Goal: Task Accomplishment & Management: Manage account settings

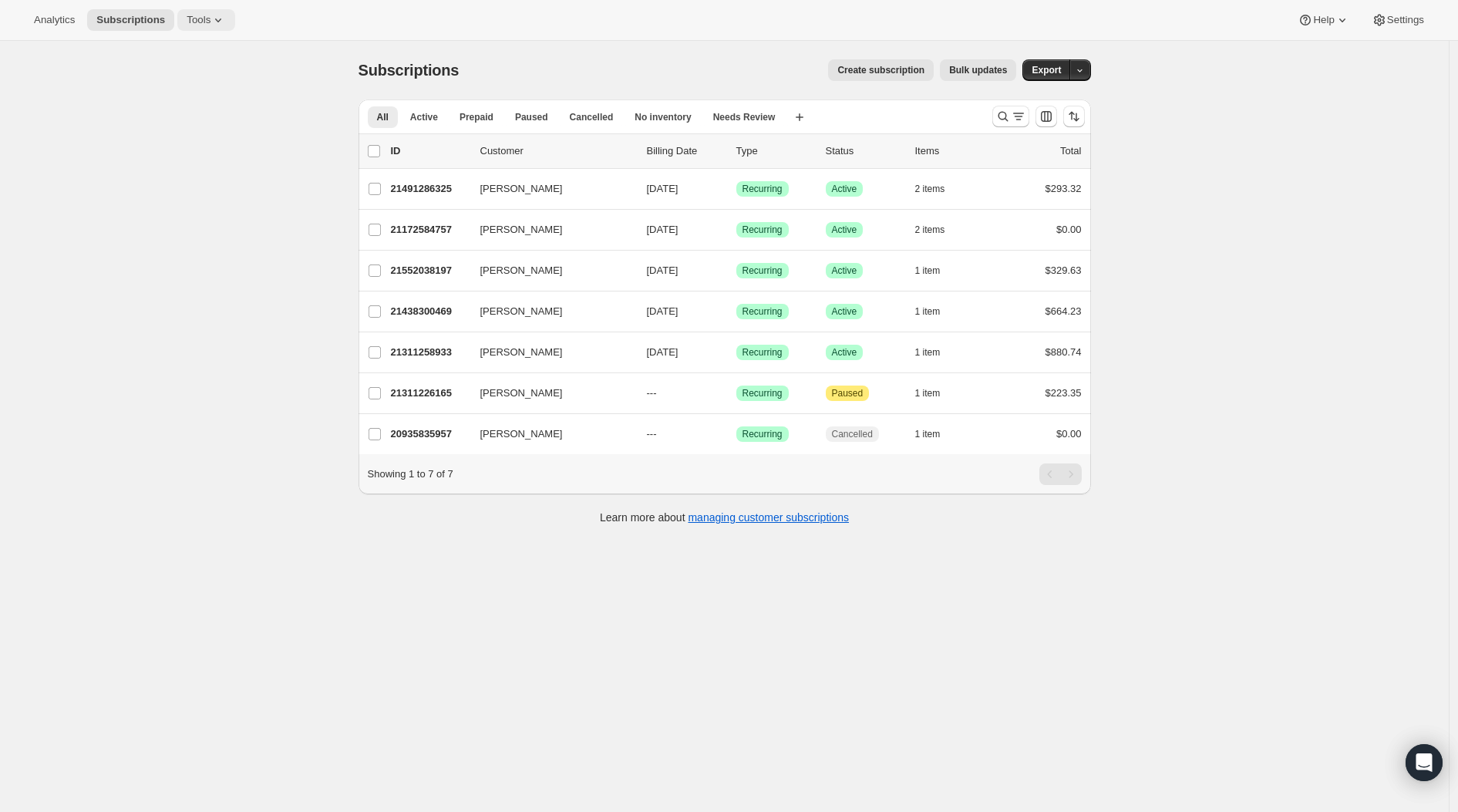
click at [235, 23] on button "Tools" at bounding box center [207, 20] width 58 height 22
click at [167, 101] on span "Bundles" at bounding box center [166, 105] width 37 height 12
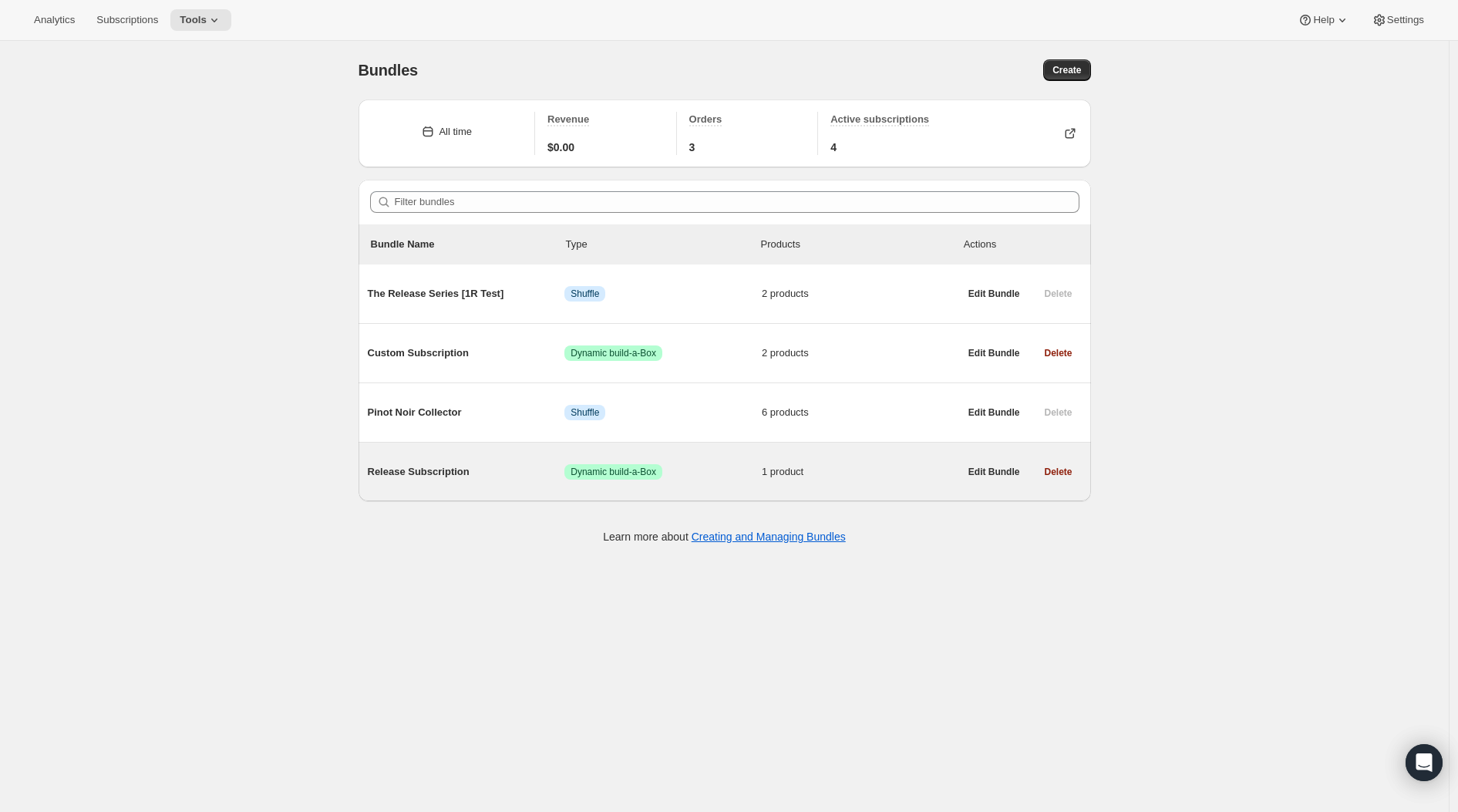
click at [467, 472] on span "Release Subscription" at bounding box center [467, 472] width 198 height 16
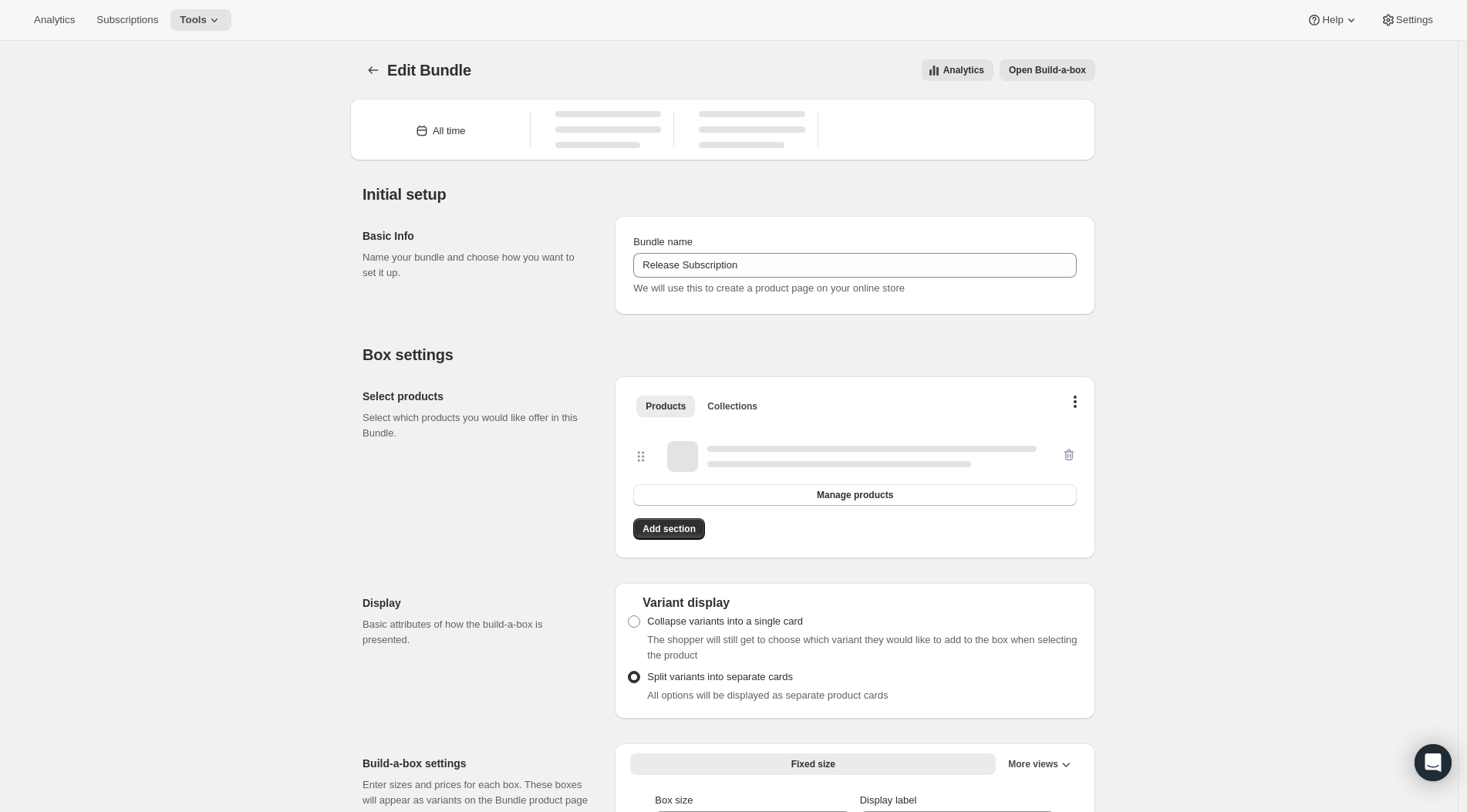
type input "Release Subscription"
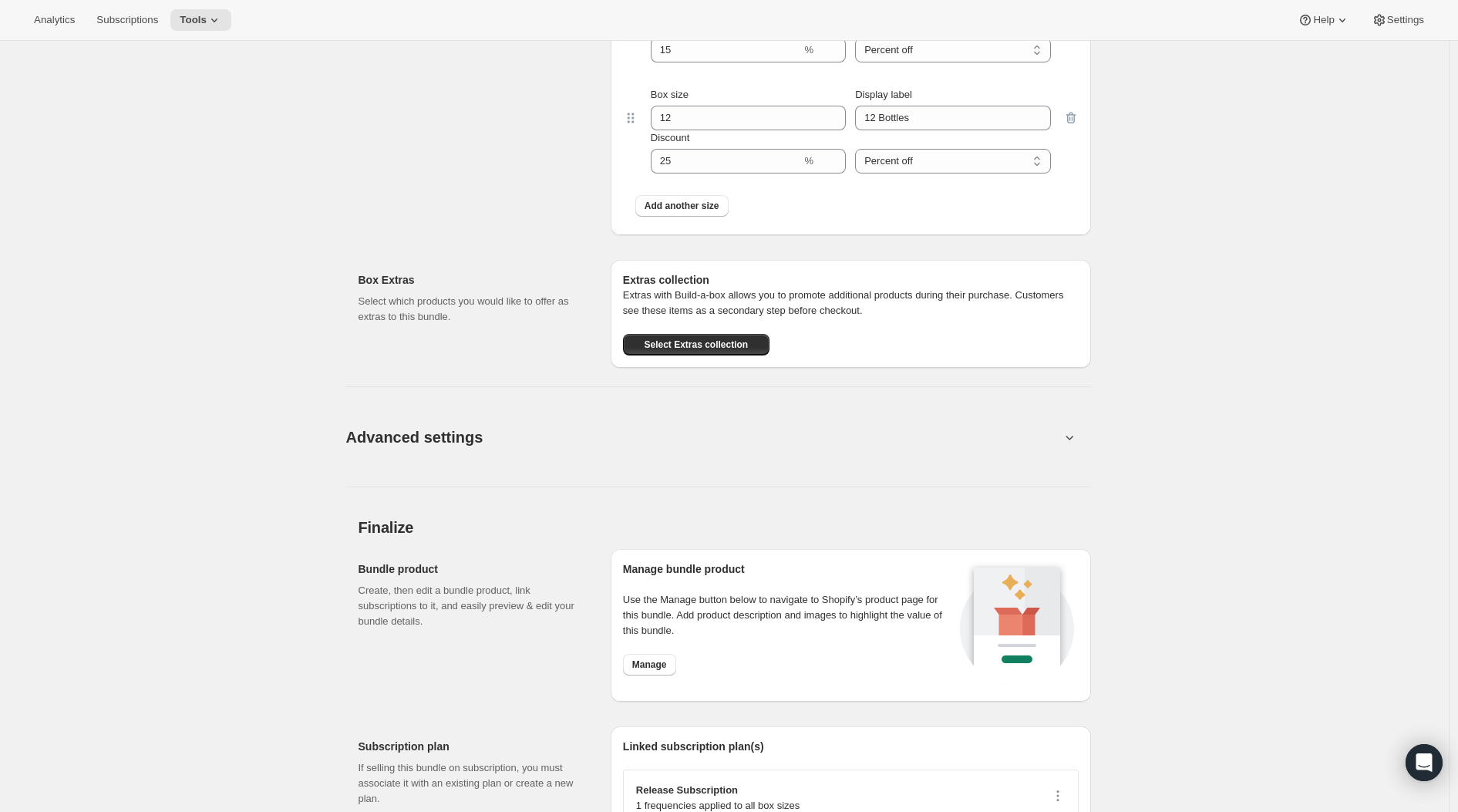
scroll to position [1080, 0]
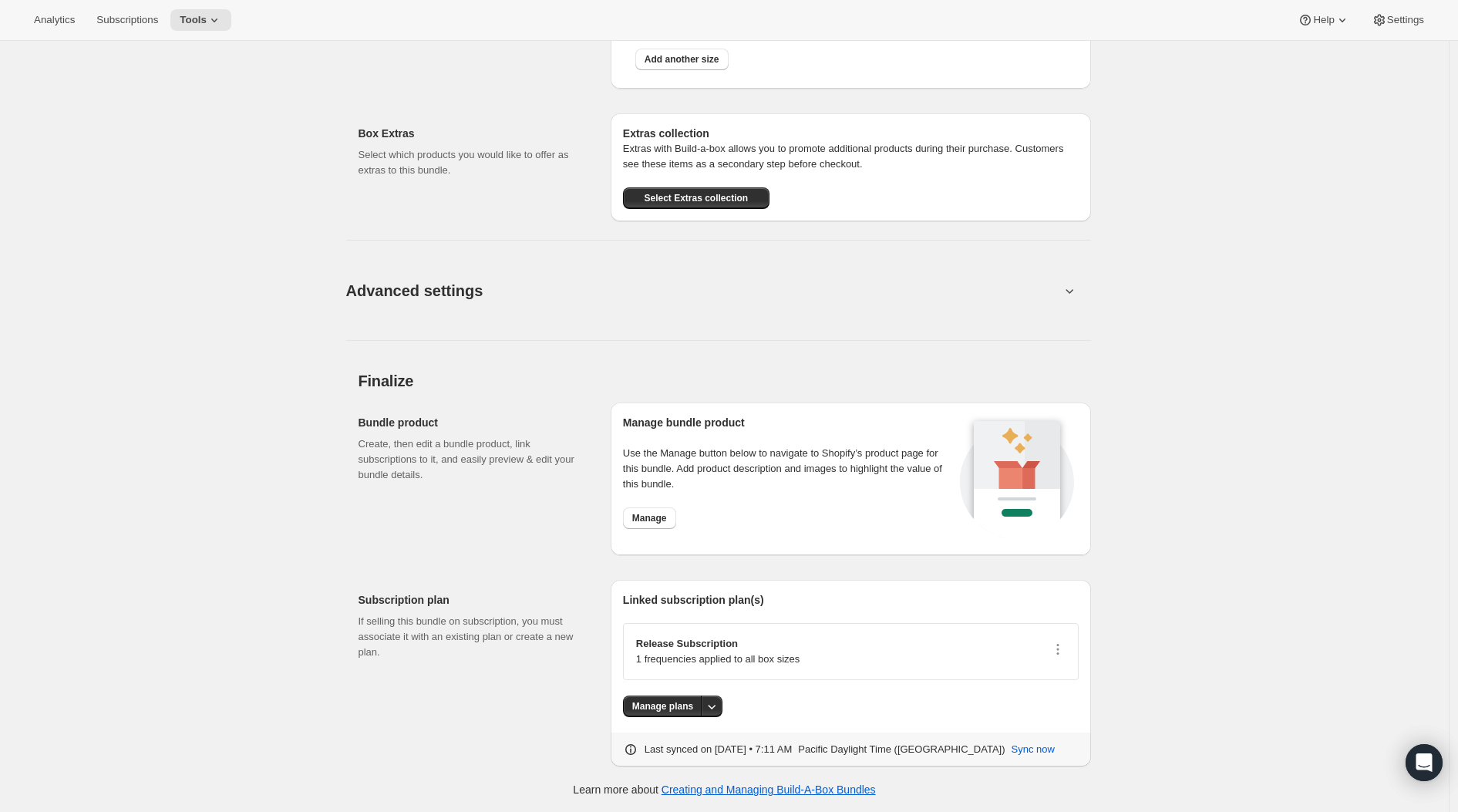
click at [1062, 286] on button "Advanced settings" at bounding box center [703, 290] width 732 height 59
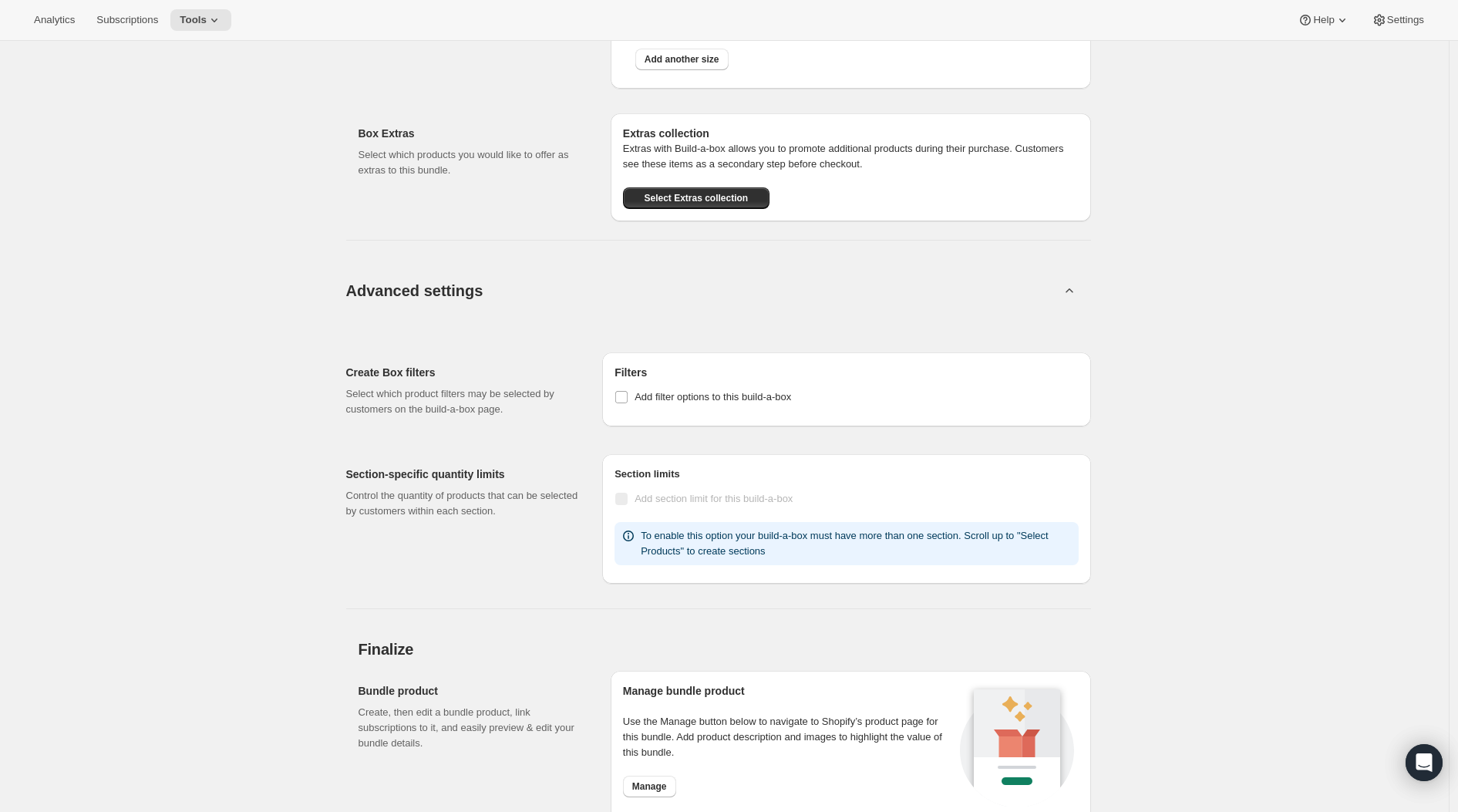
scroll to position [0, 0]
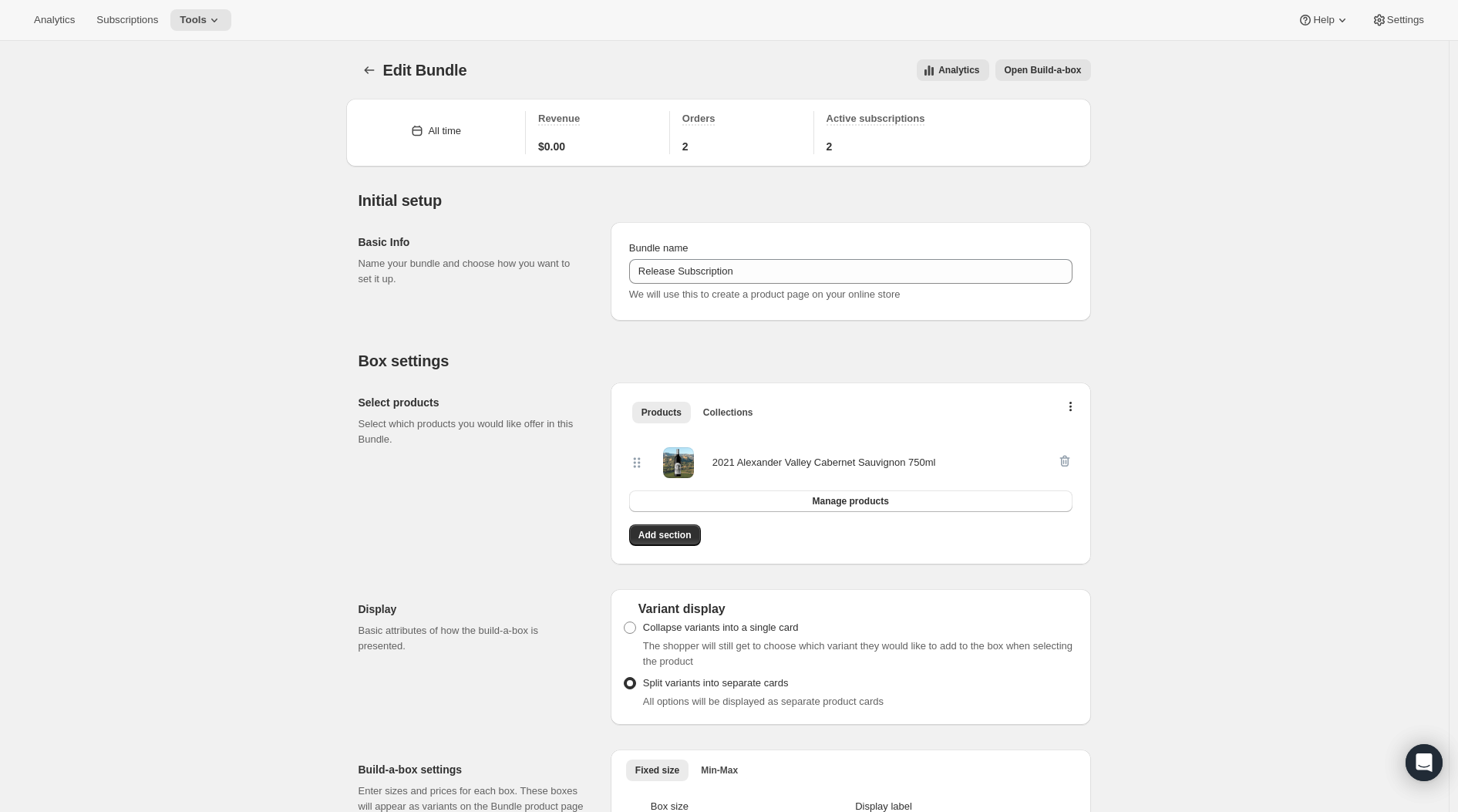
click at [1406, 15] on span "Settings" at bounding box center [1405, 20] width 37 height 12
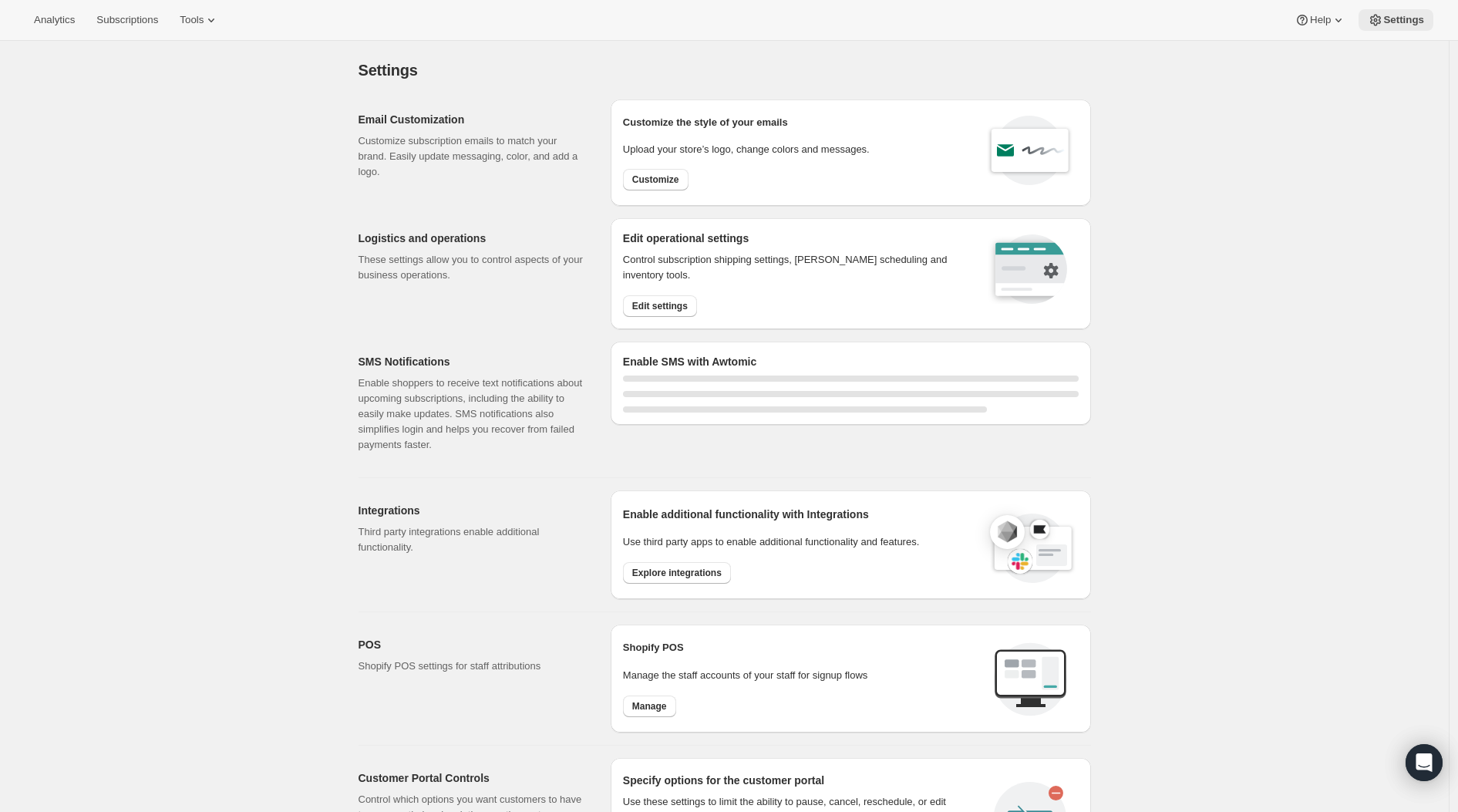
select select "22:00"
select select "09:00"
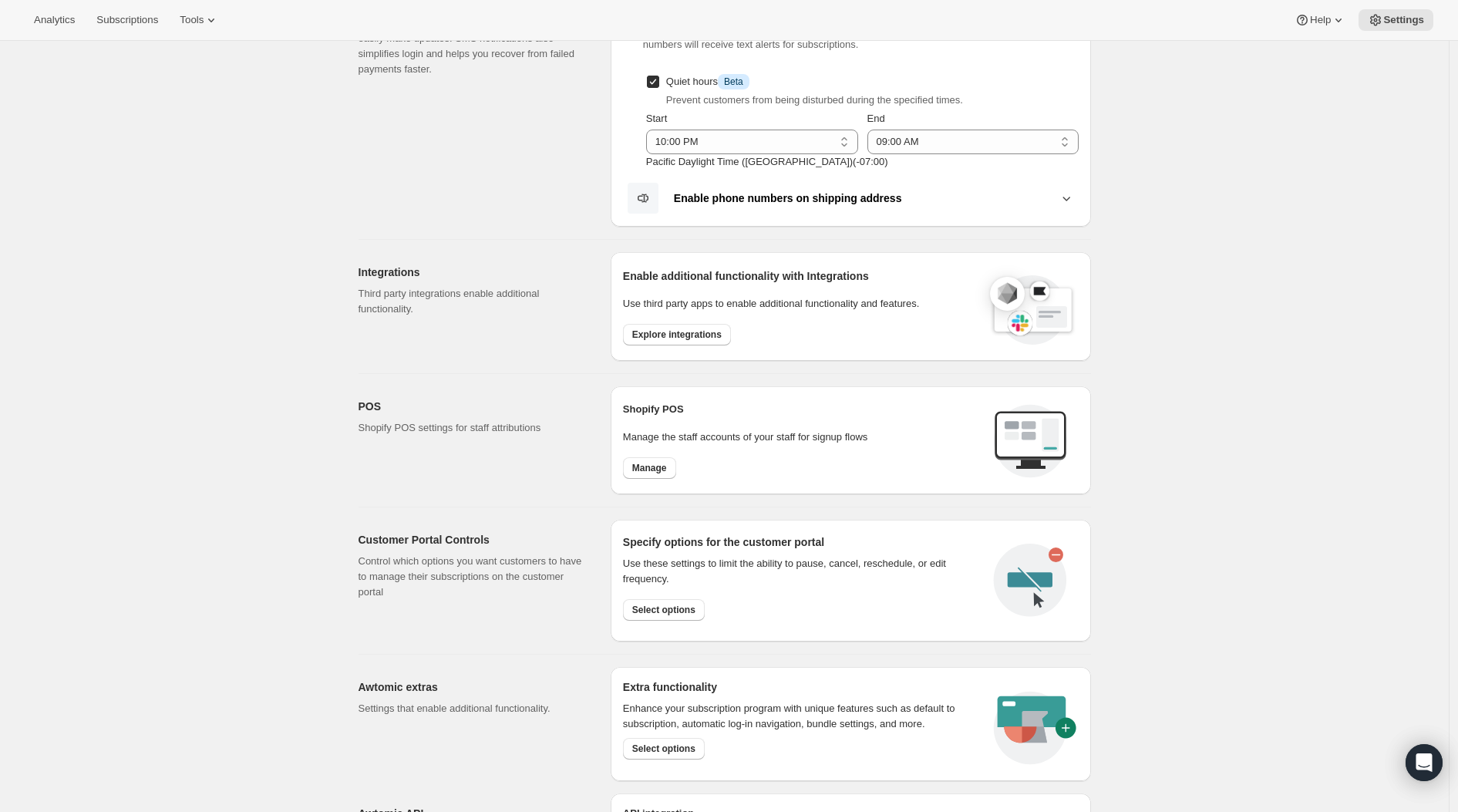
scroll to position [511, 0]
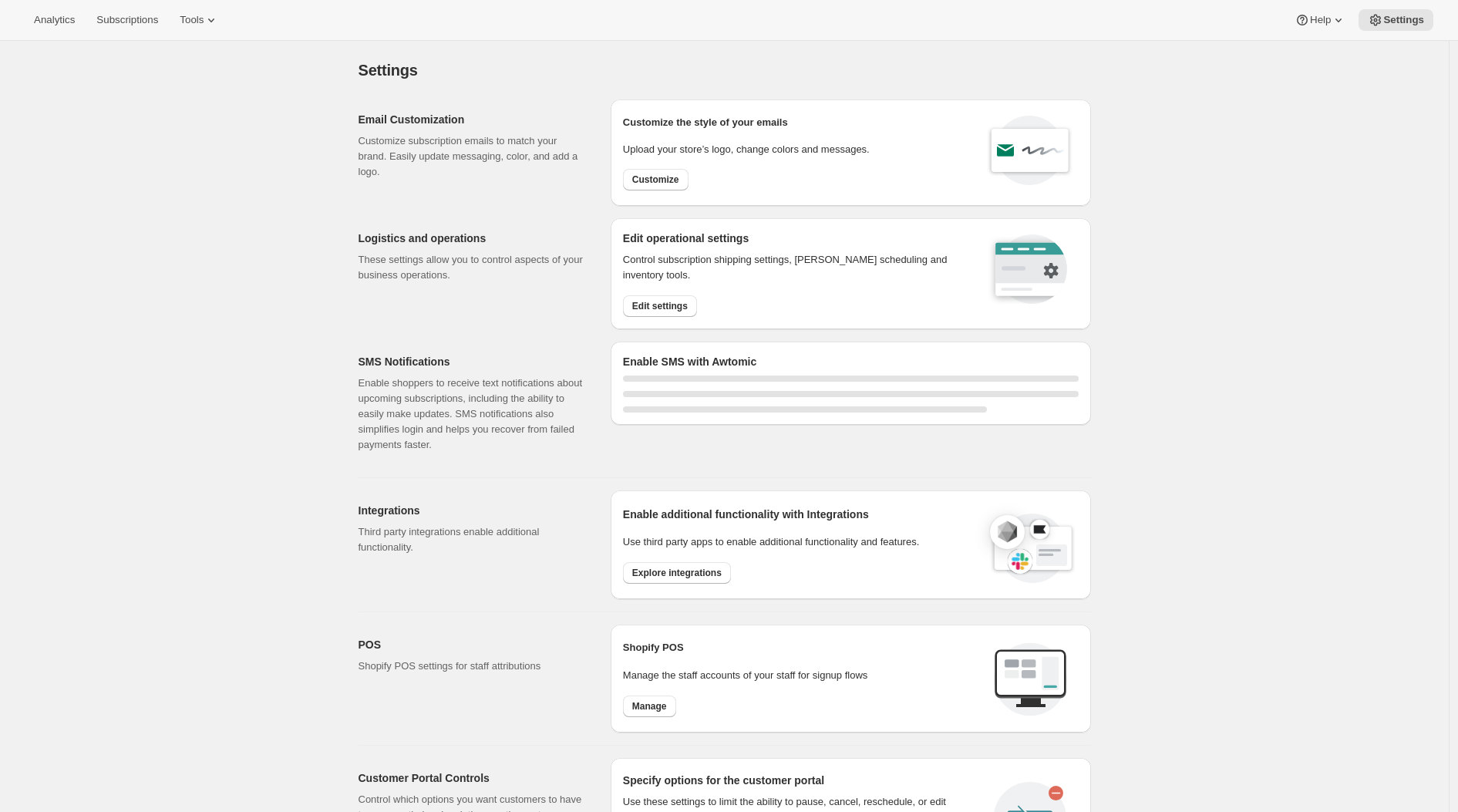
select select "22:00"
select select "09:00"
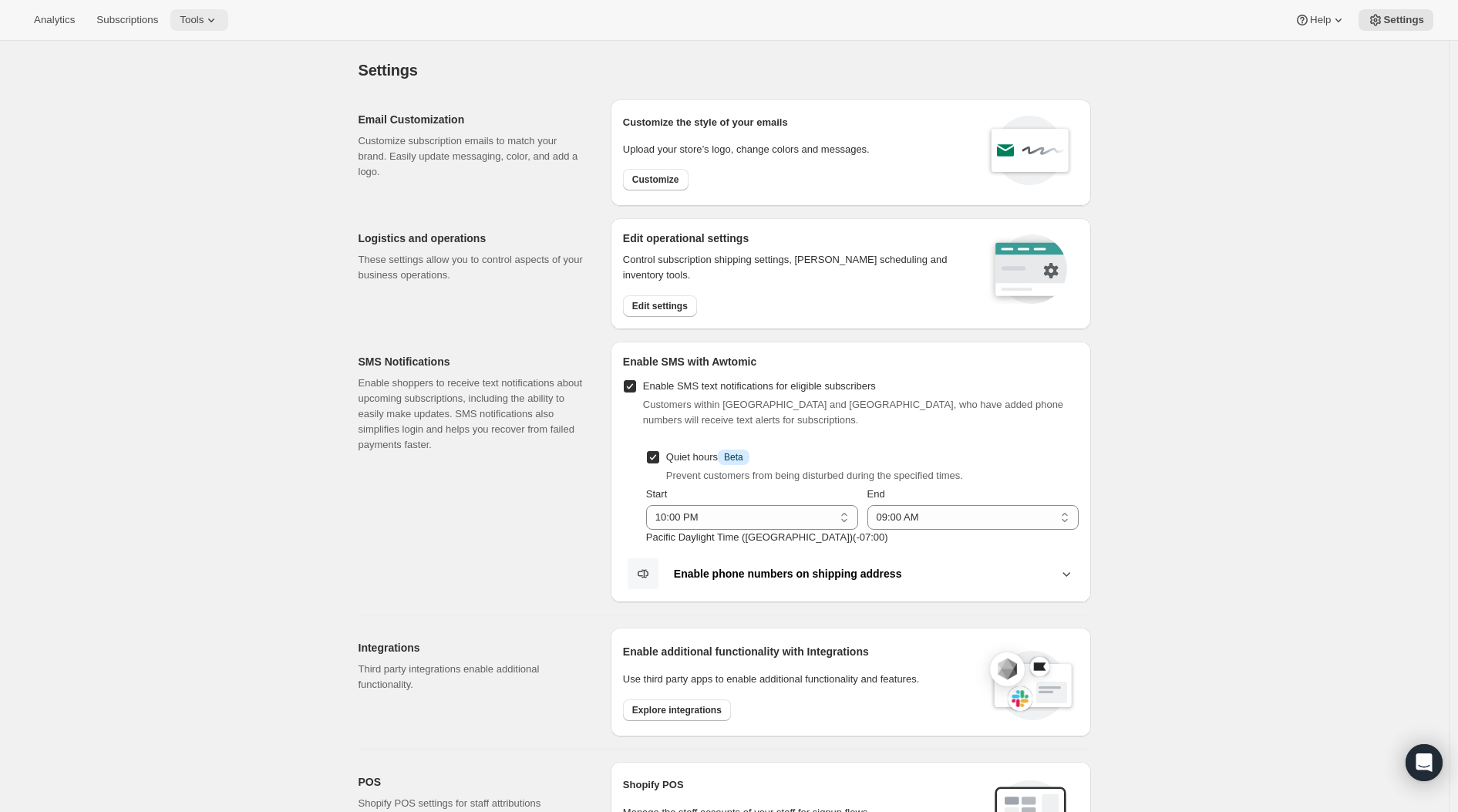
click at [191, 13] on button "Tools" at bounding box center [199, 20] width 58 height 22
click at [174, 104] on span "Bundles" at bounding box center [164, 105] width 37 height 12
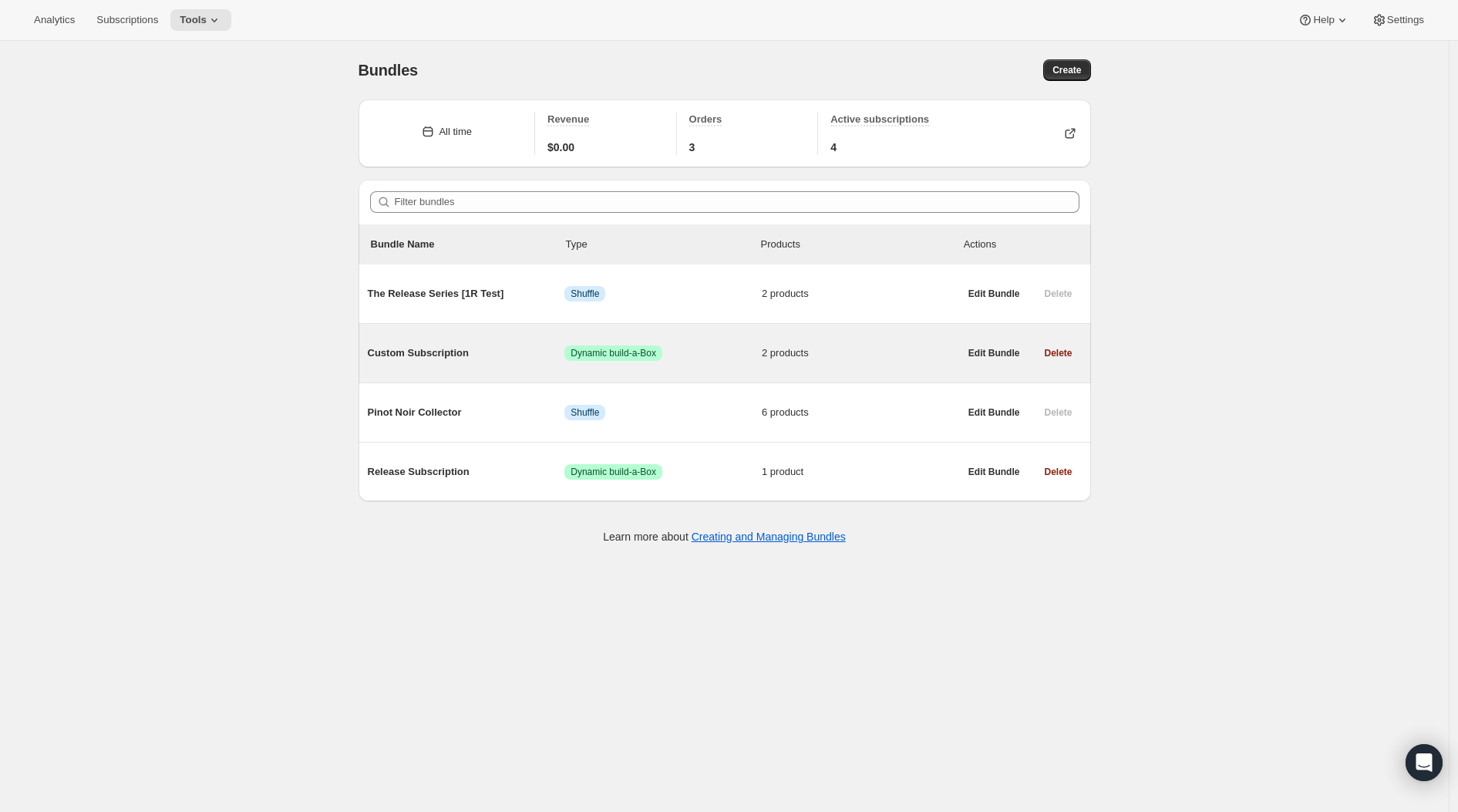
click at [433, 352] on span "Custom Subscription" at bounding box center [467, 353] width 198 height 16
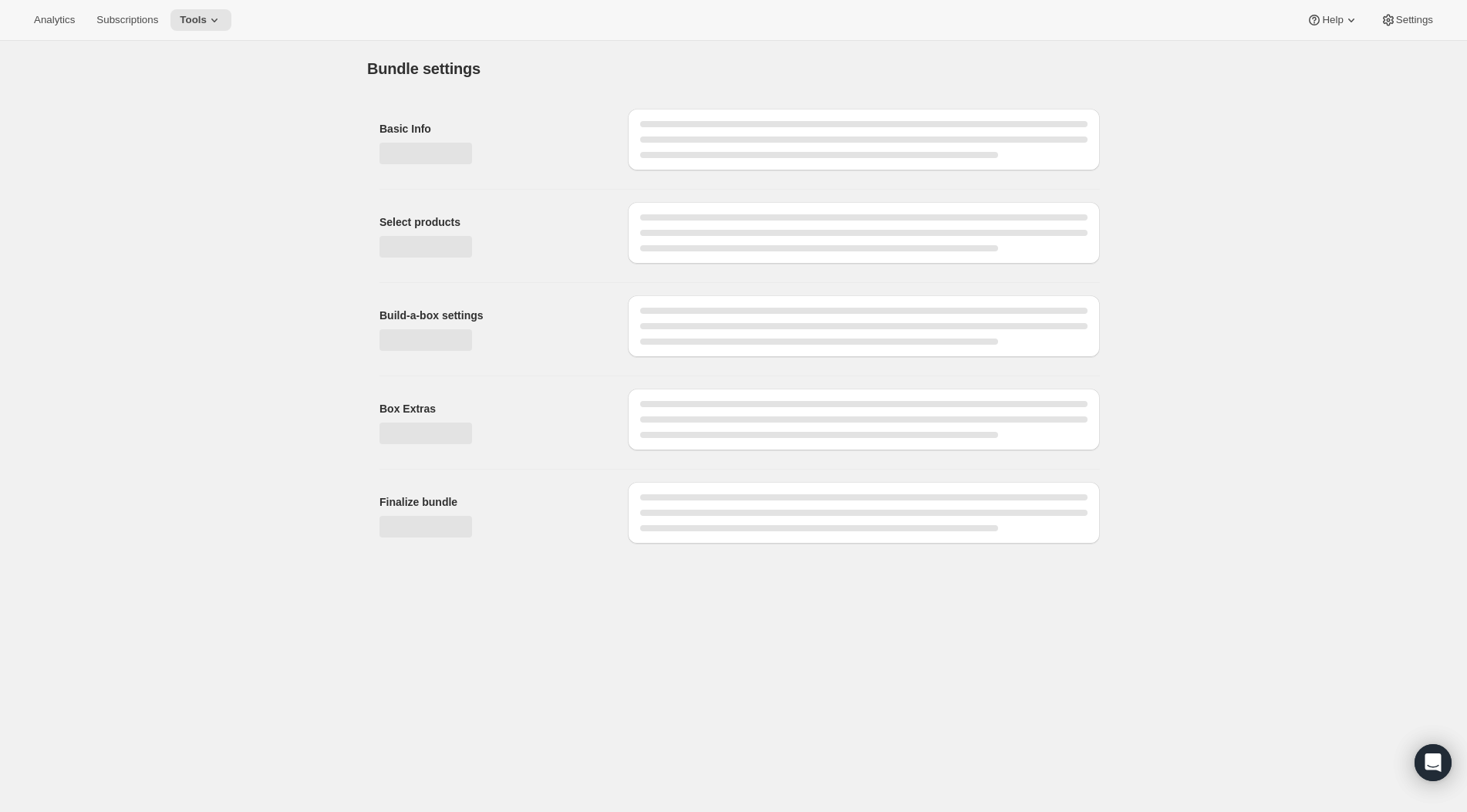
type input "Custom Subscription"
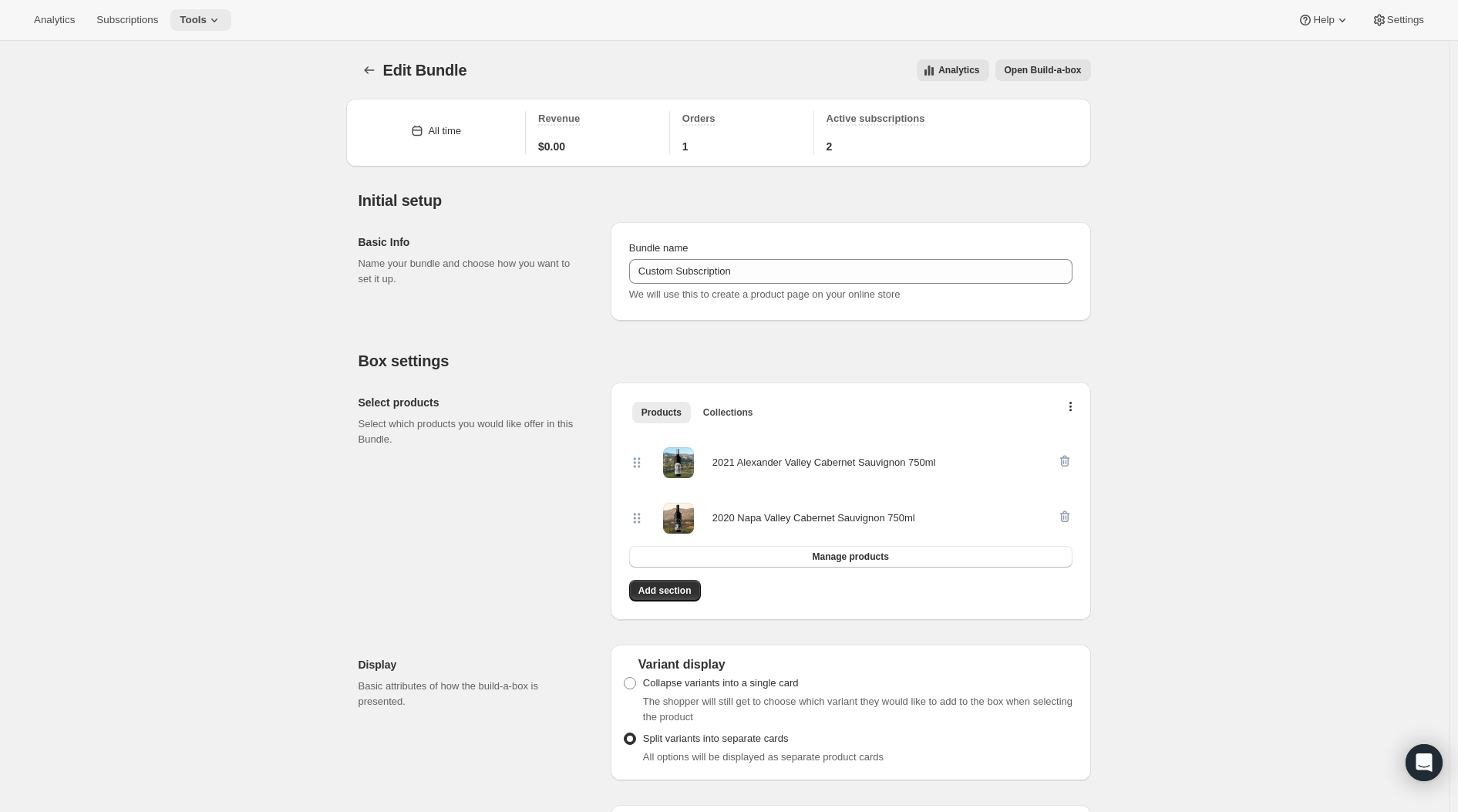
click at [232, 15] on button "Tools" at bounding box center [200, 20] width 61 height 22
click at [183, 110] on span "Bundles" at bounding box center [214, 105] width 136 height 16
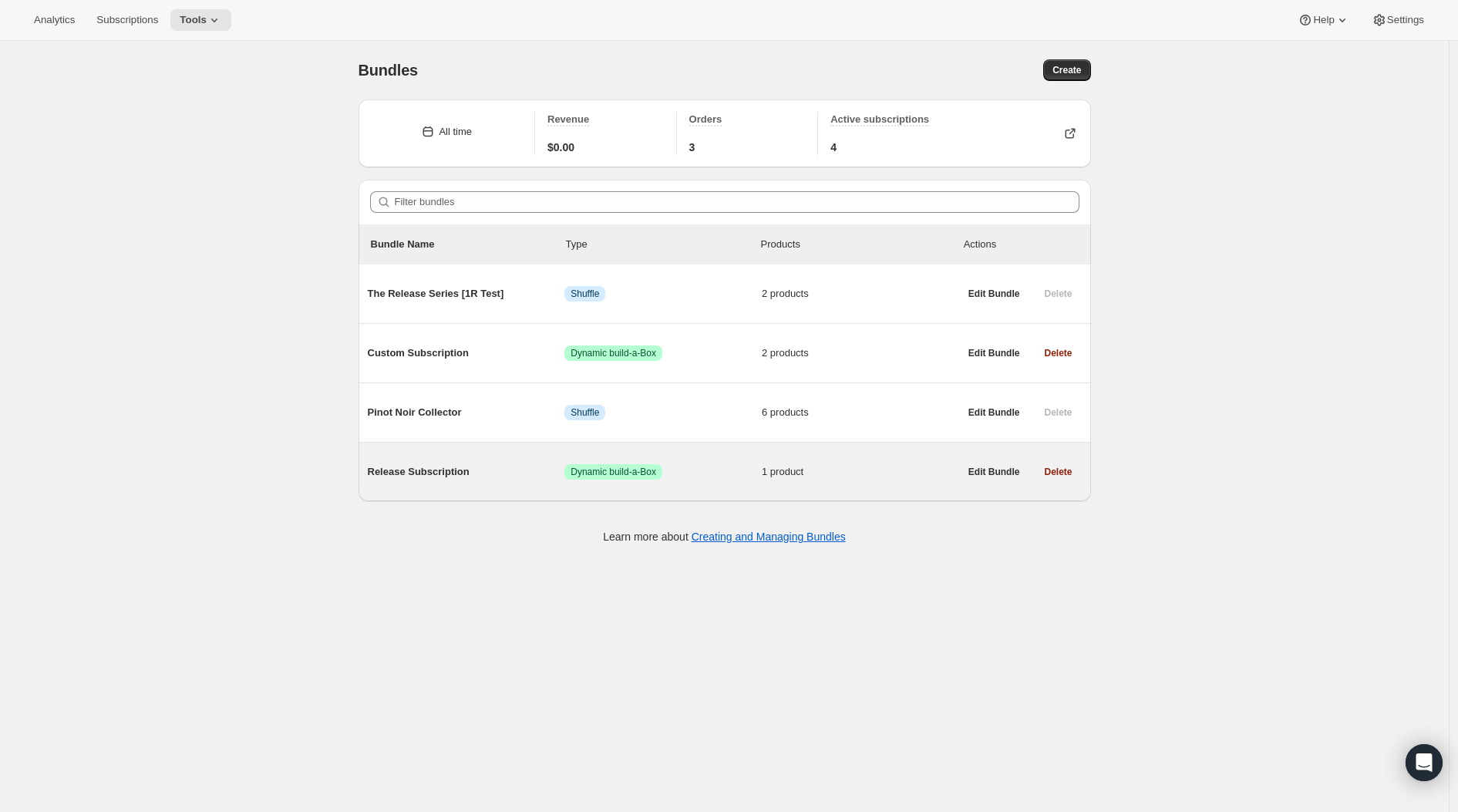
click at [487, 472] on span "Release Subscription" at bounding box center [467, 472] width 198 height 16
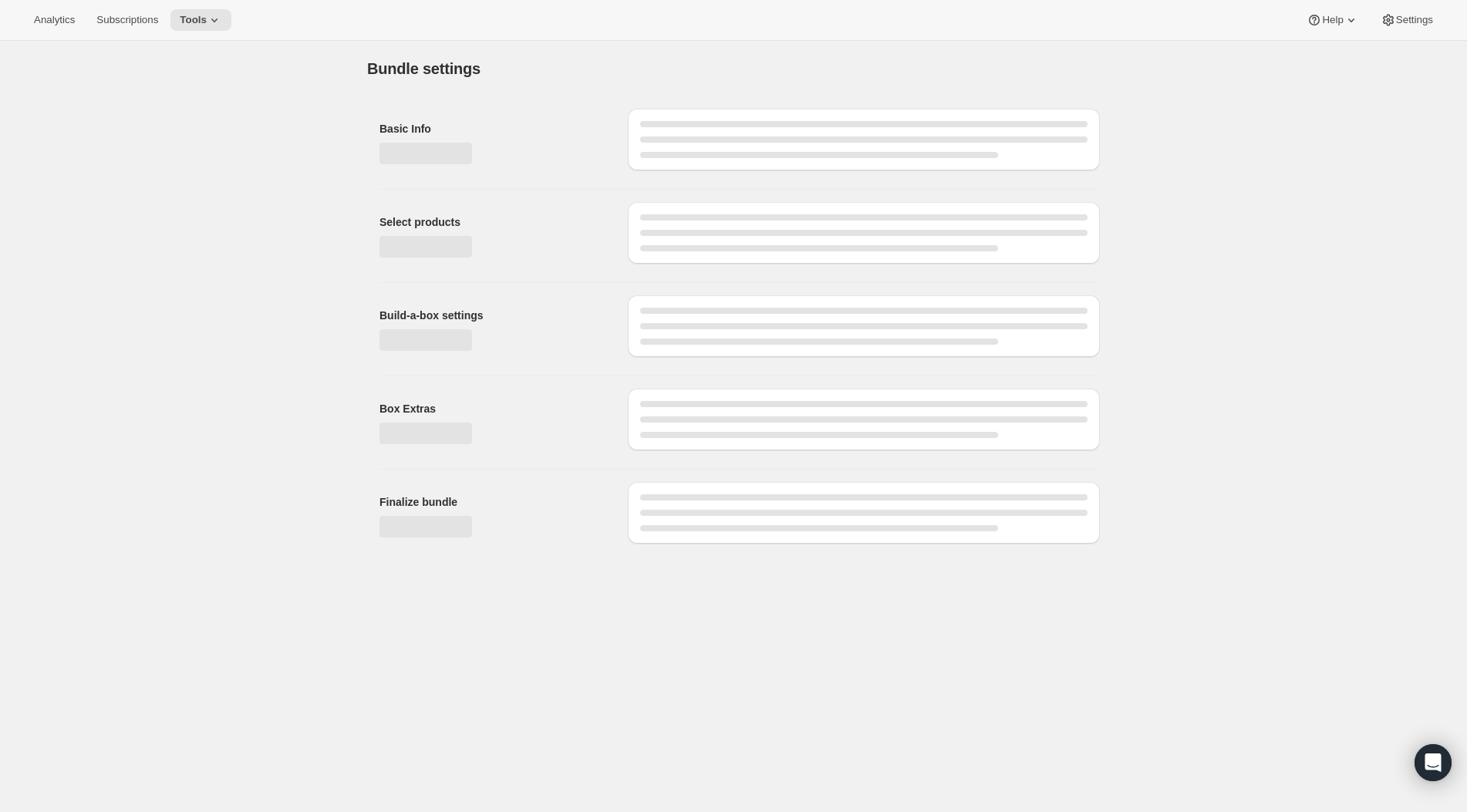
type input "Release Subscription"
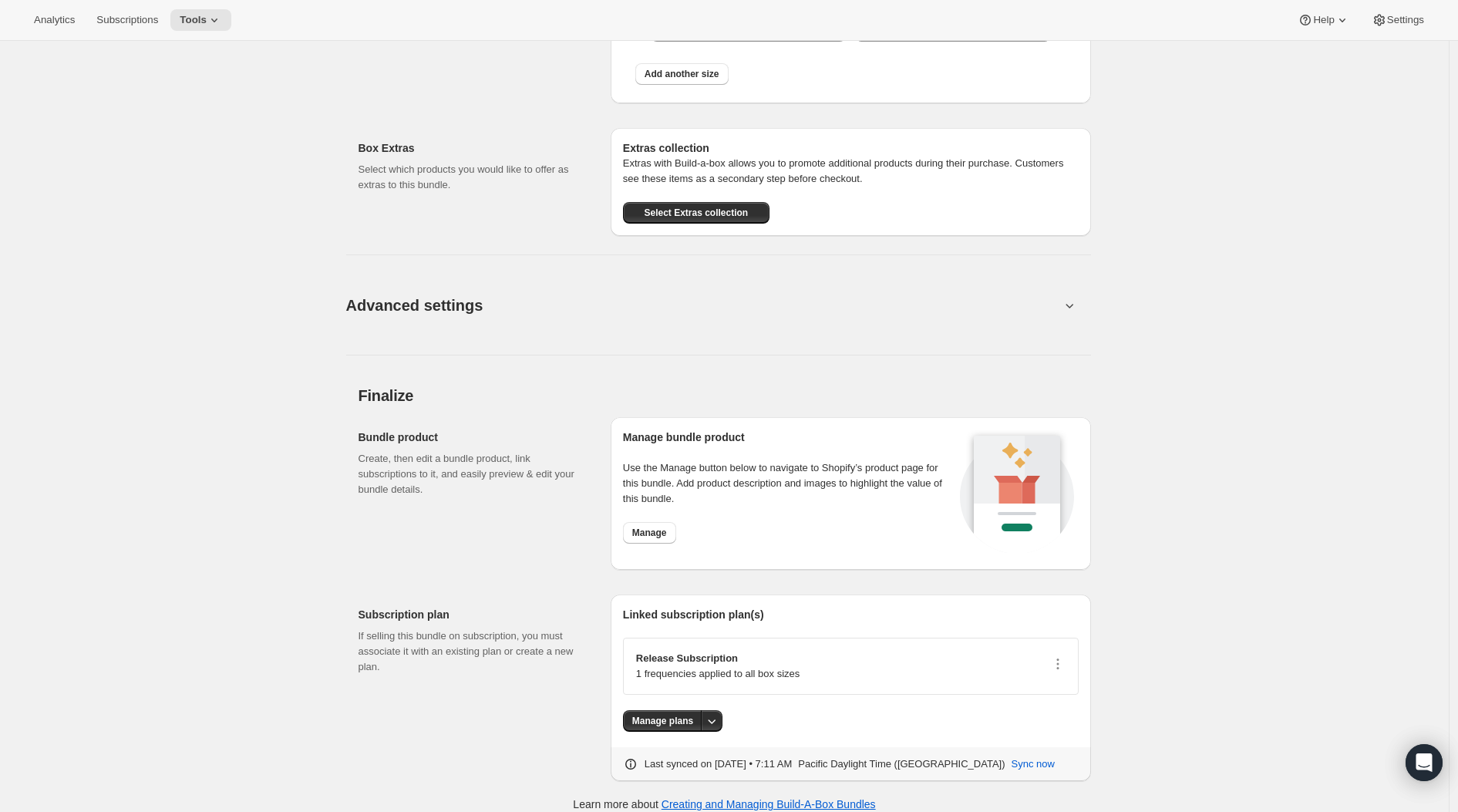
scroll to position [1080, 0]
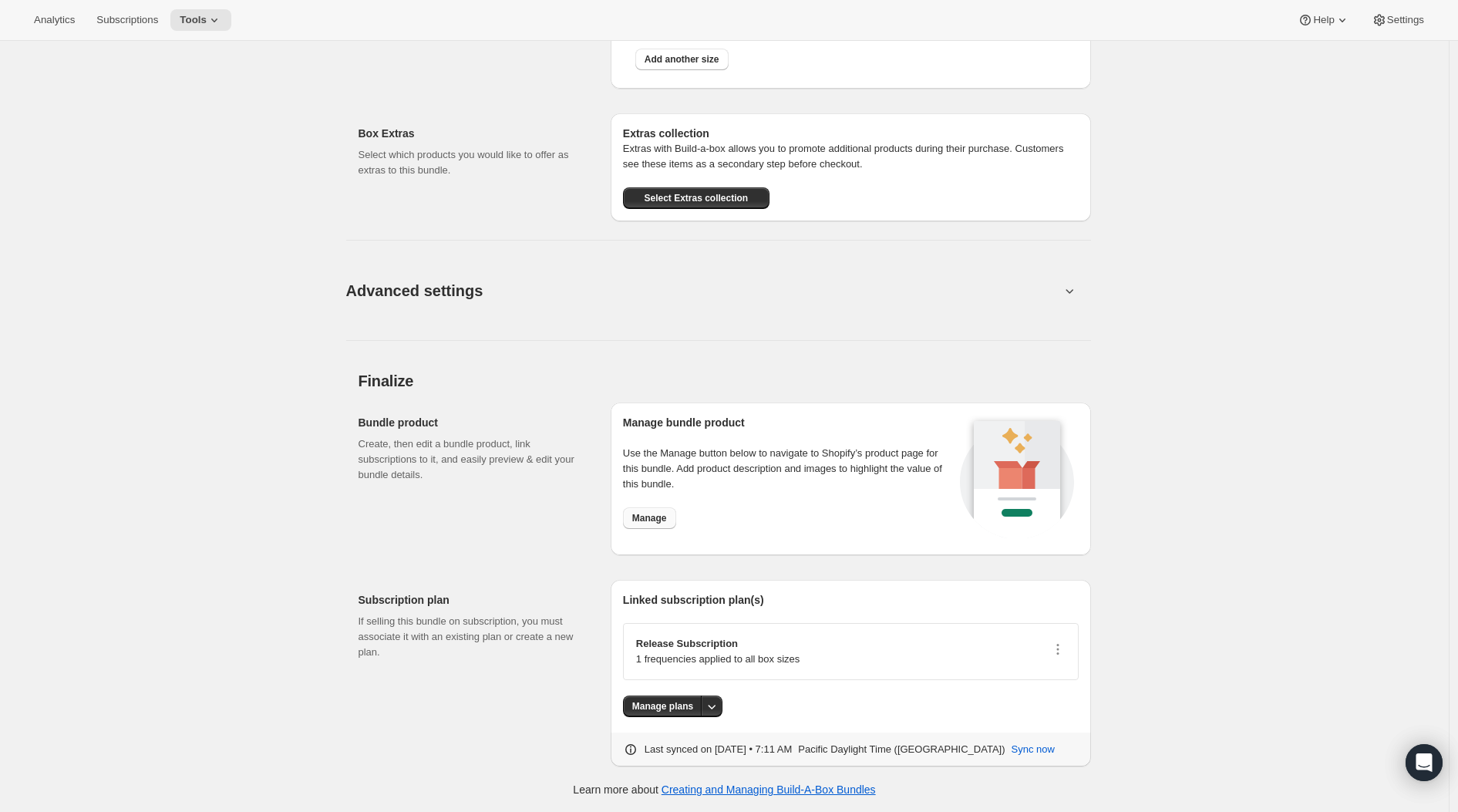
click at [673, 511] on button "Manage" at bounding box center [649, 518] width 53 height 22
click at [1064, 643] on icon "button" at bounding box center [1058, 648] width 16 height 16
click at [719, 703] on icon "More actions" at bounding box center [712, 706] width 16 height 16
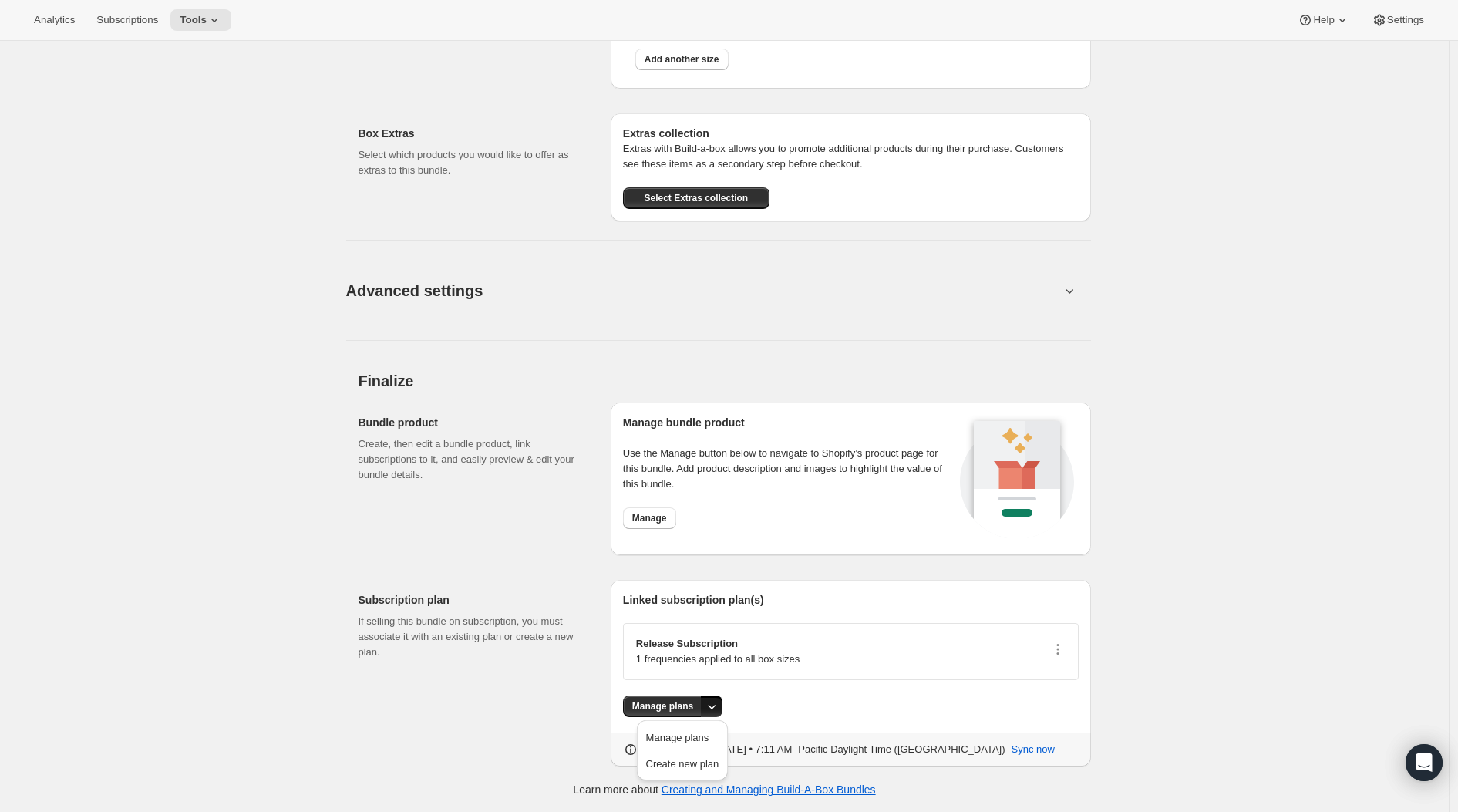
click at [717, 705] on icon "More actions" at bounding box center [712, 706] width 16 height 16
click at [663, 701] on span "Manage plans" at bounding box center [662, 706] width 61 height 12
click at [1074, 646] on div "Release Subscription 1 frequencies applied to all box sizes" at bounding box center [850, 651] width 456 height 57
click at [1070, 651] on div "Release Subscription 1 frequencies applied to all box sizes" at bounding box center [850, 651] width 456 height 57
click at [1064, 652] on icon "button" at bounding box center [1058, 648] width 16 height 16
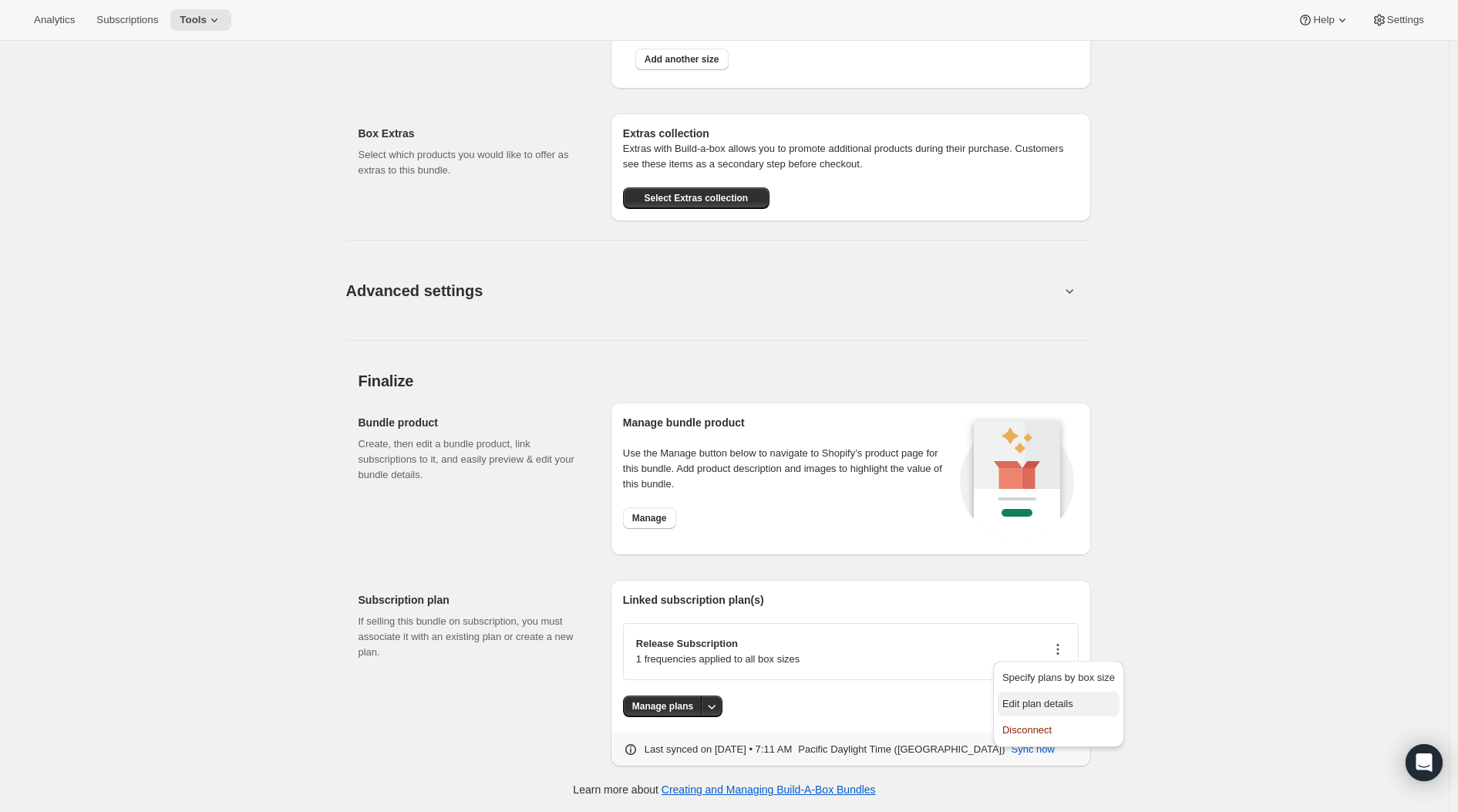
click at [1049, 711] on span "Edit plan details" at bounding box center [1059, 703] width 113 height 16
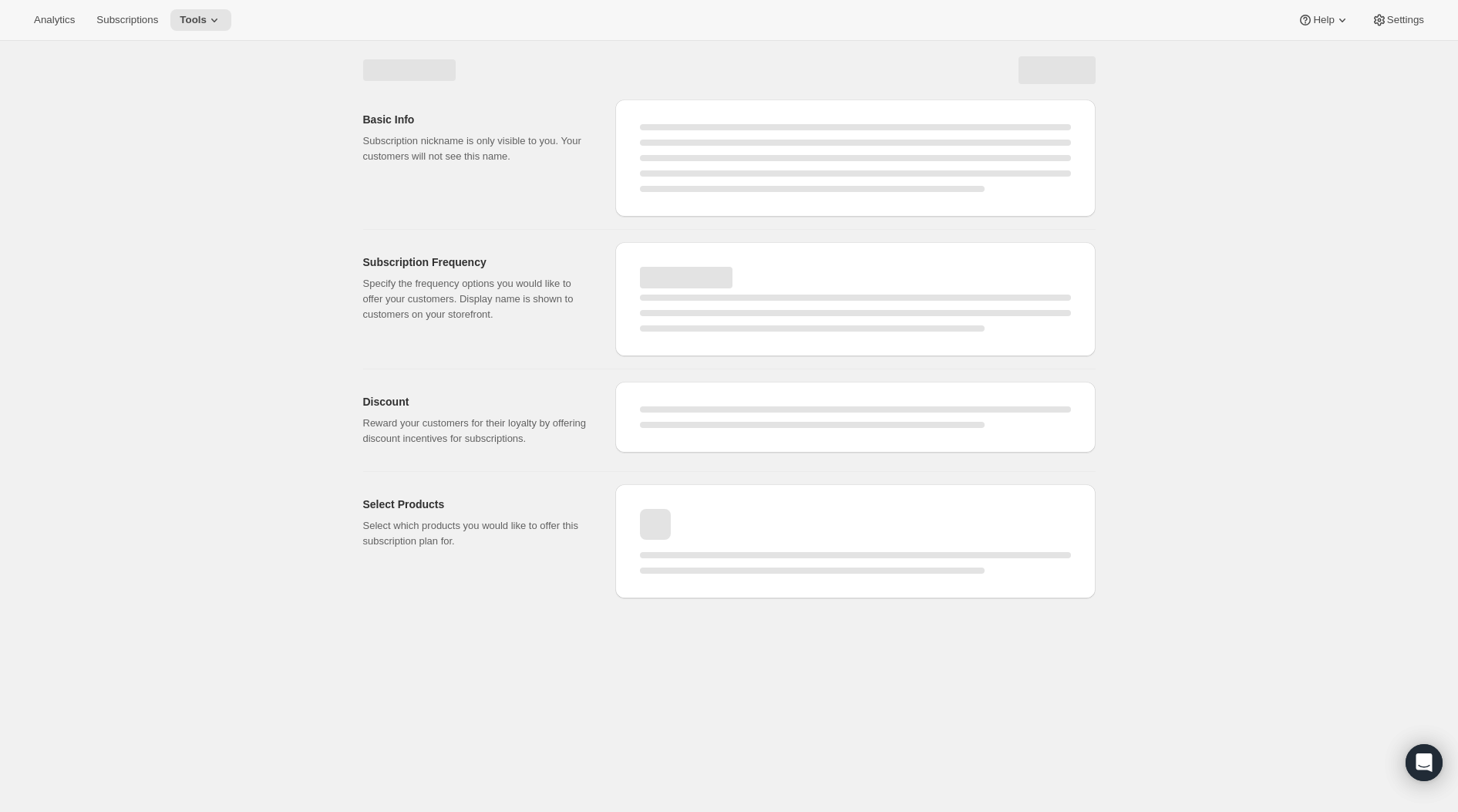
select select "WEEK"
select select "MONTH"
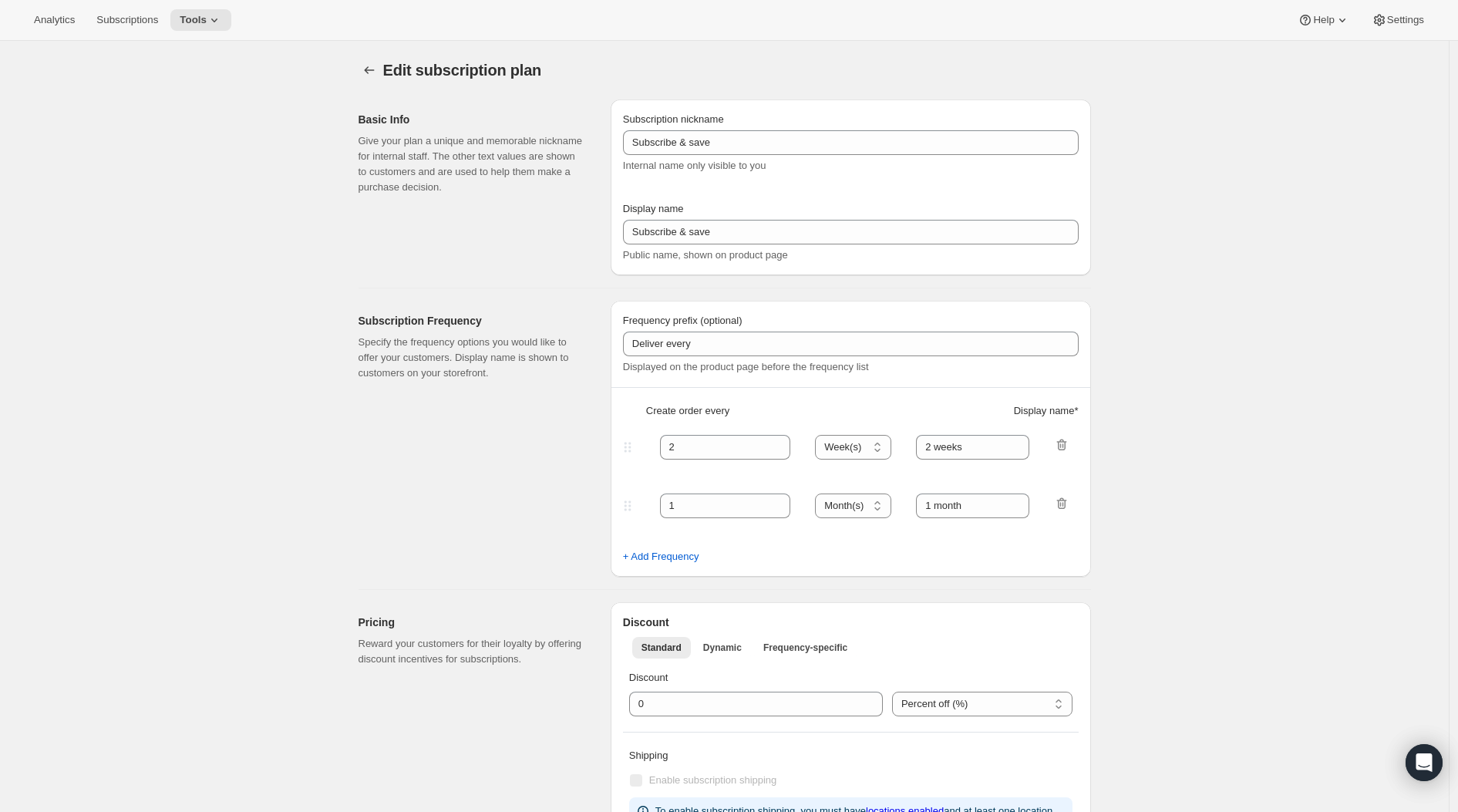
type input "Release Subscription"
type input "Delivered twice yearly"
type input "4"
select select "MONTH"
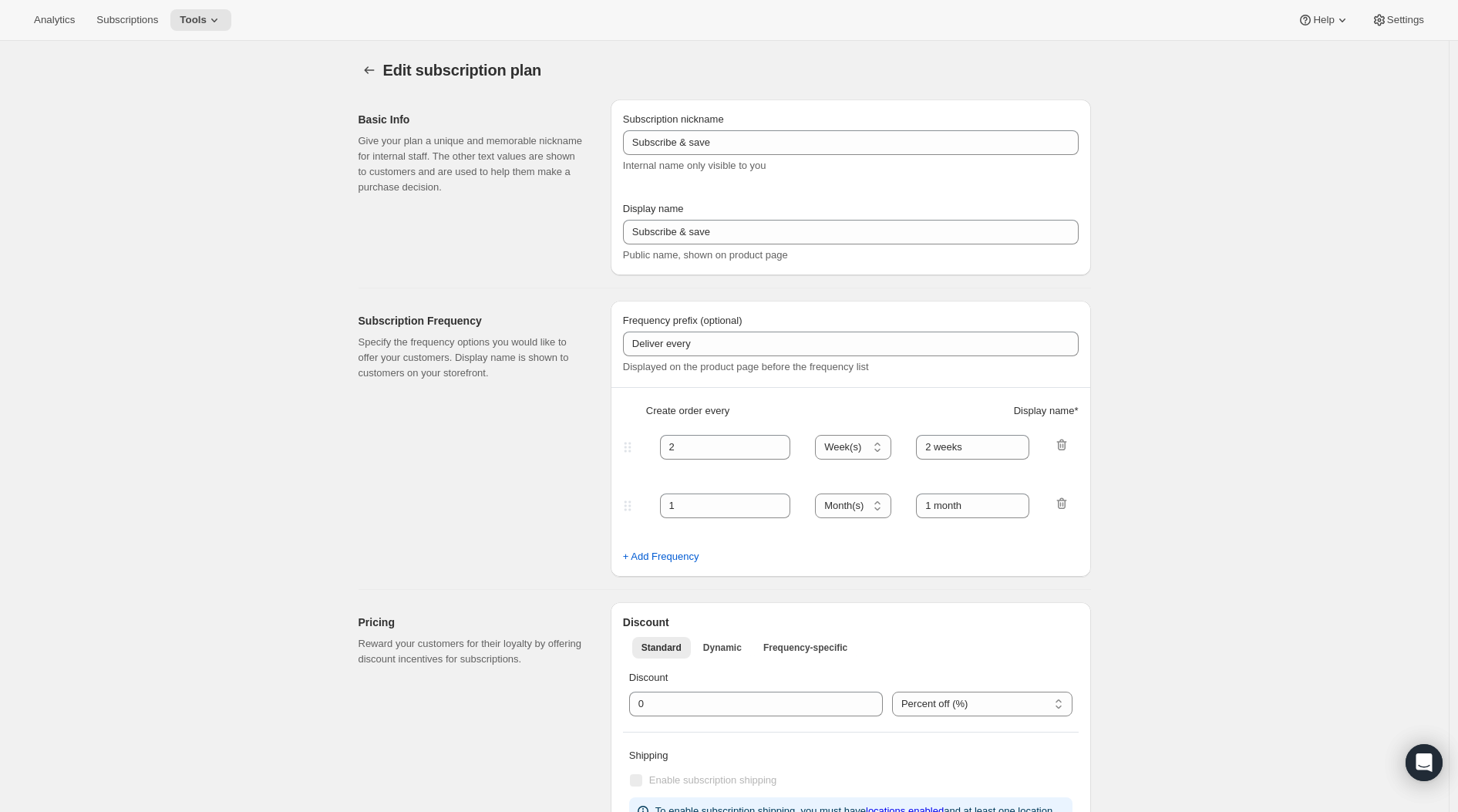
type input "(Jan, Jun)"
checkbox input "true"
select select "YEARDAY"
select select "6"
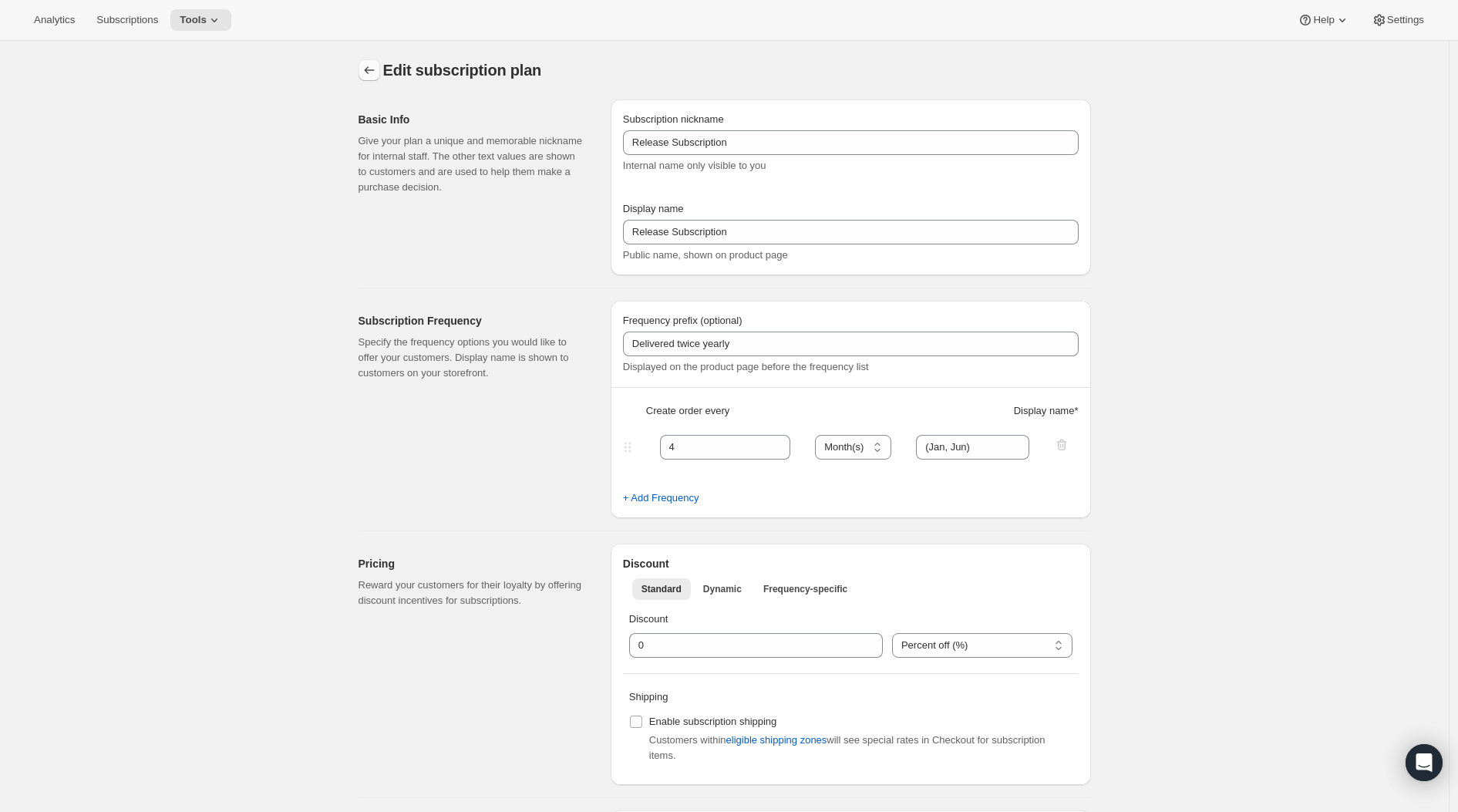
click at [368, 72] on icon "Subscription plans" at bounding box center [369, 70] width 16 height 16
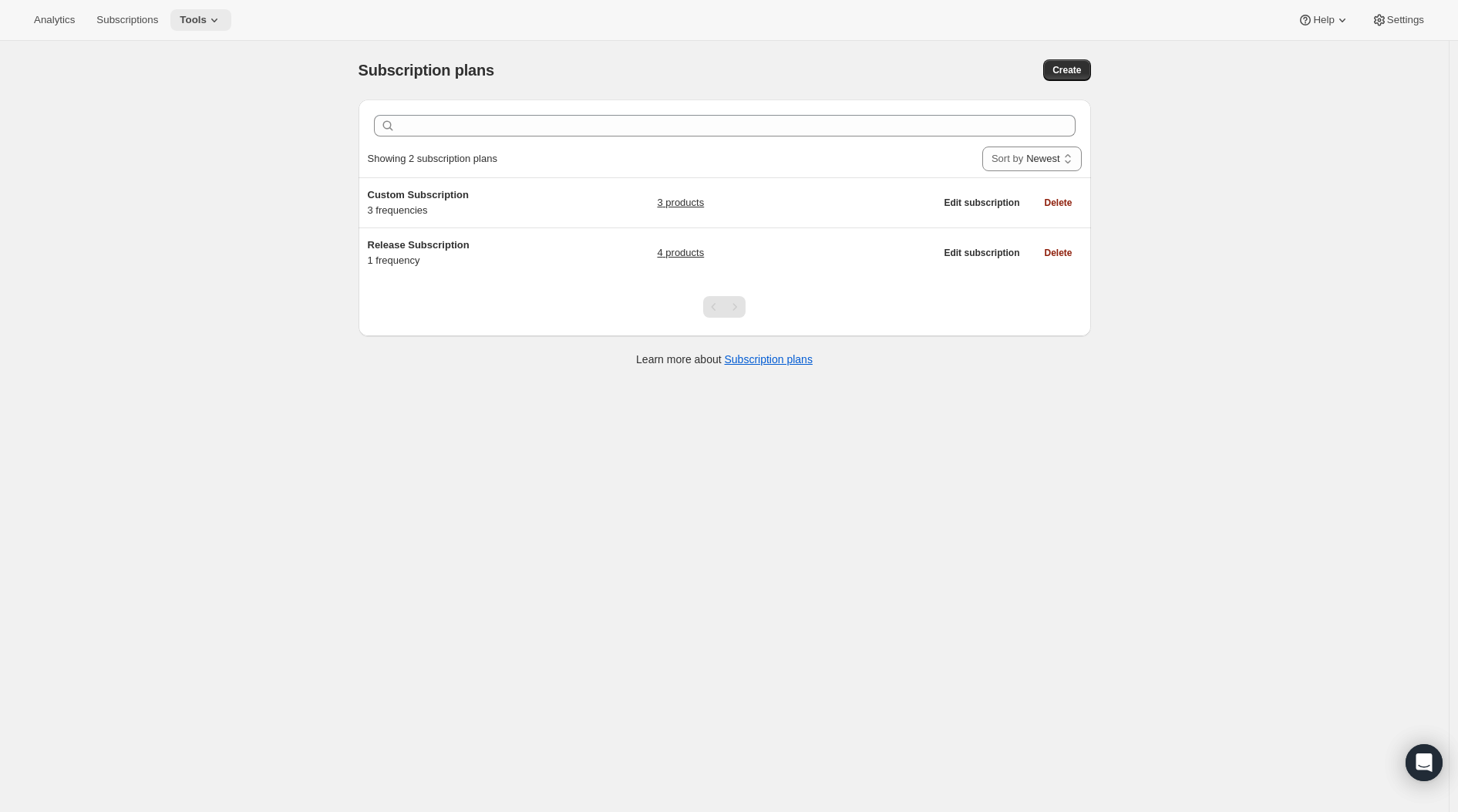
click at [222, 26] on icon at bounding box center [214, 20] width 16 height 16
click at [169, 101] on span "Bundles" at bounding box center [164, 105] width 37 height 12
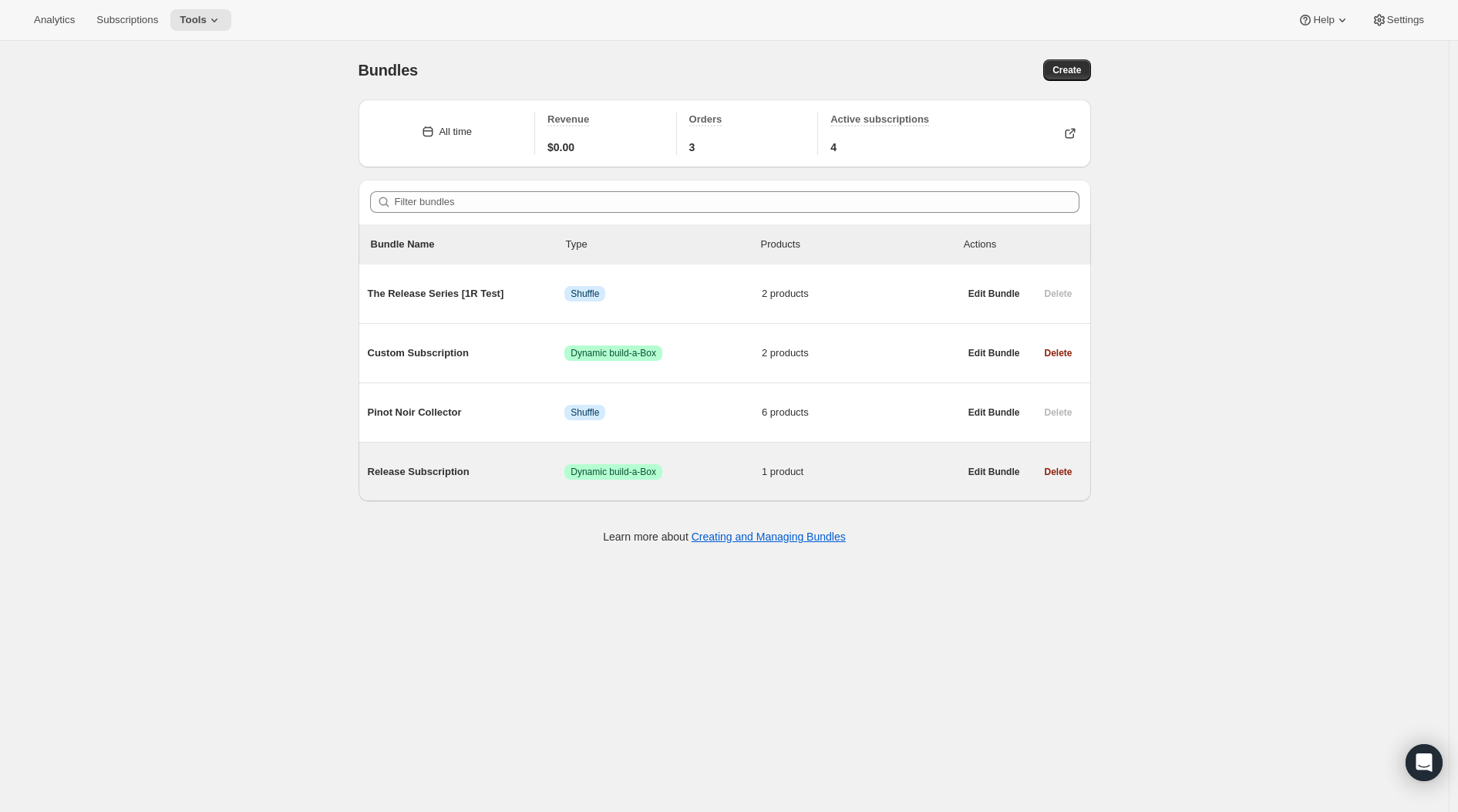
click at [460, 476] on span "Release Subscription" at bounding box center [467, 472] width 198 height 16
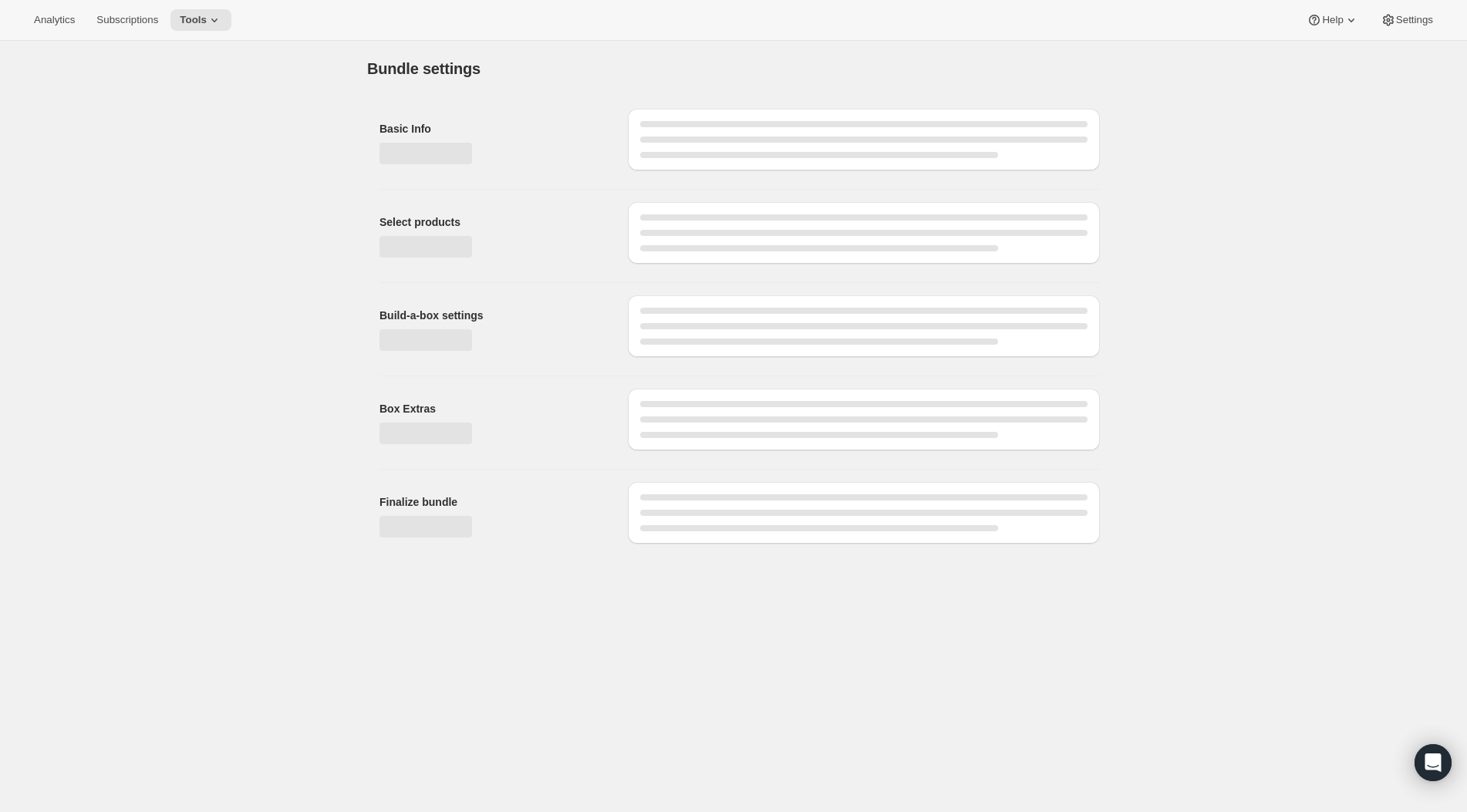
type input "Release Subscription"
